Goal: Check status: Check status

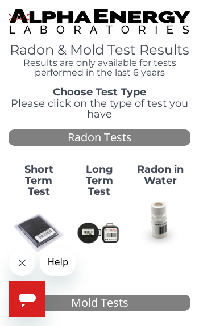
click at [41, 174] on strong "Short Term Test" at bounding box center [38, 180] width 29 height 35
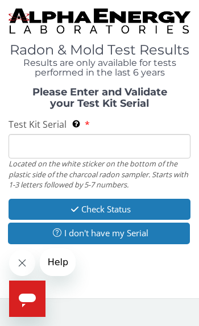
click at [107, 139] on input "Test Kit Serial Located on the white sticker on the bottom of the plastic side …" at bounding box center [100, 146] width 182 height 24
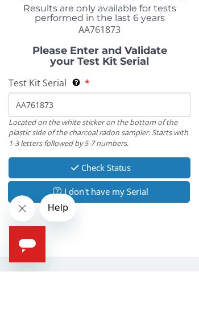
type input "AA761873"
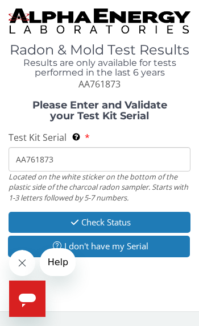
click at [138, 220] on button "Check Status" at bounding box center [100, 222] width 182 height 21
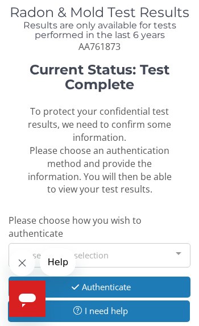
scroll to position [38, 0]
click at [177, 245] on div at bounding box center [178, 255] width 23 height 22
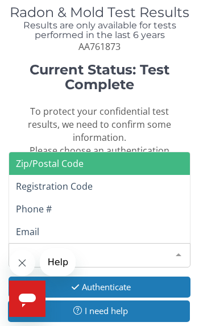
click at [143, 152] on span "Zip/Postal Code" at bounding box center [99, 163] width 181 height 23
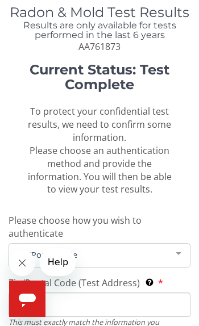
click at [109, 248] on span "Zip/Postal Code" at bounding box center [91, 254] width 154 height 13
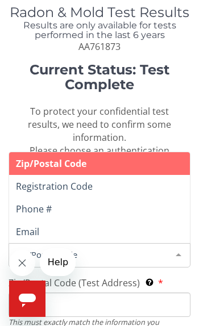
click at [94, 293] on input "Zip/Postal Code (Test Address) This must exactly match the information you prov…" at bounding box center [100, 305] width 182 height 24
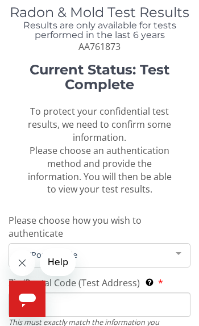
scroll to position [110, 0]
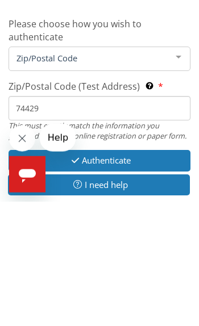
type input "74429"
click at [131, 275] on button "Authenticate" at bounding box center [100, 285] width 182 height 21
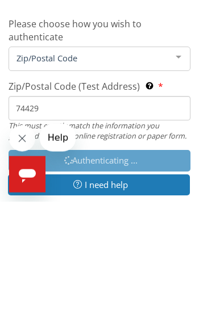
scroll to position [107, 0]
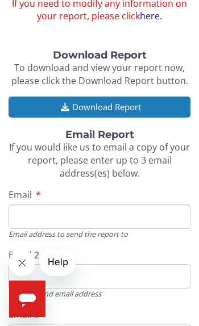
click at [120, 98] on button "Download Report" at bounding box center [100, 107] width 182 height 21
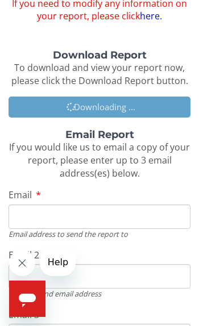
click at [109, 206] on input "Email" at bounding box center [100, 217] width 182 height 24
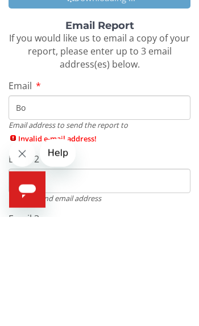
type input "B"
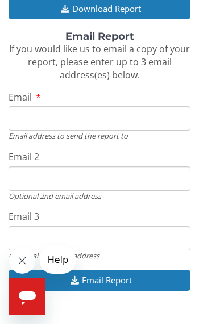
scroll to position [277, 0]
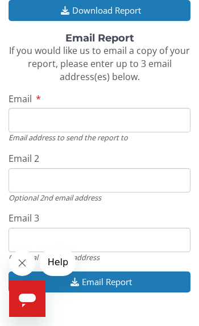
click at [98, 108] on input "Email" at bounding box center [100, 120] width 182 height 24
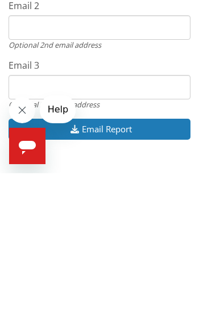
type input "[EMAIL_ADDRESS][DOMAIN_NAME]"
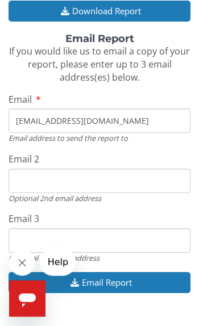
click at [146, 272] on button "Email Report" at bounding box center [100, 282] width 182 height 21
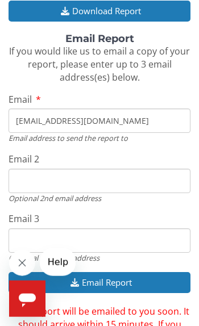
click at [150, 272] on button "Email Report" at bounding box center [100, 282] width 182 height 21
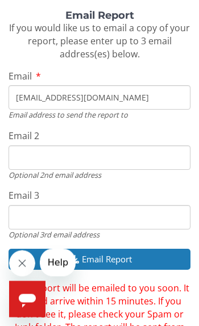
scroll to position [339, 0]
